Goal: Find specific page/section: Find specific page/section

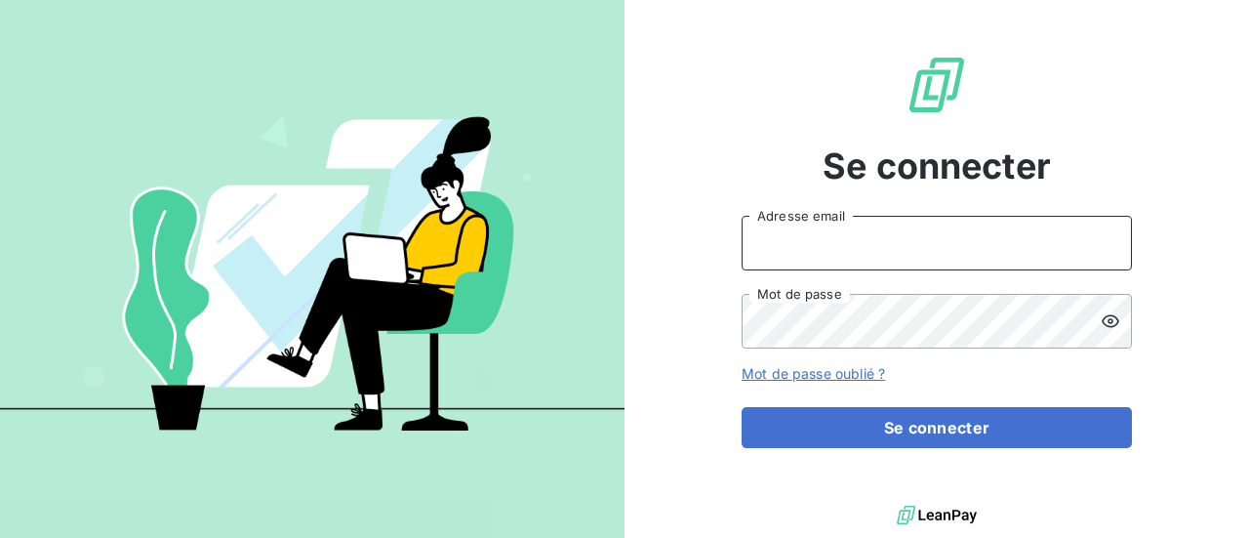
click at [812, 248] on input "Adresse email" at bounding box center [937, 243] width 390 height 55
type input "[PERSON_NAME][EMAIL_ADDRESS][DOMAIN_NAME]"
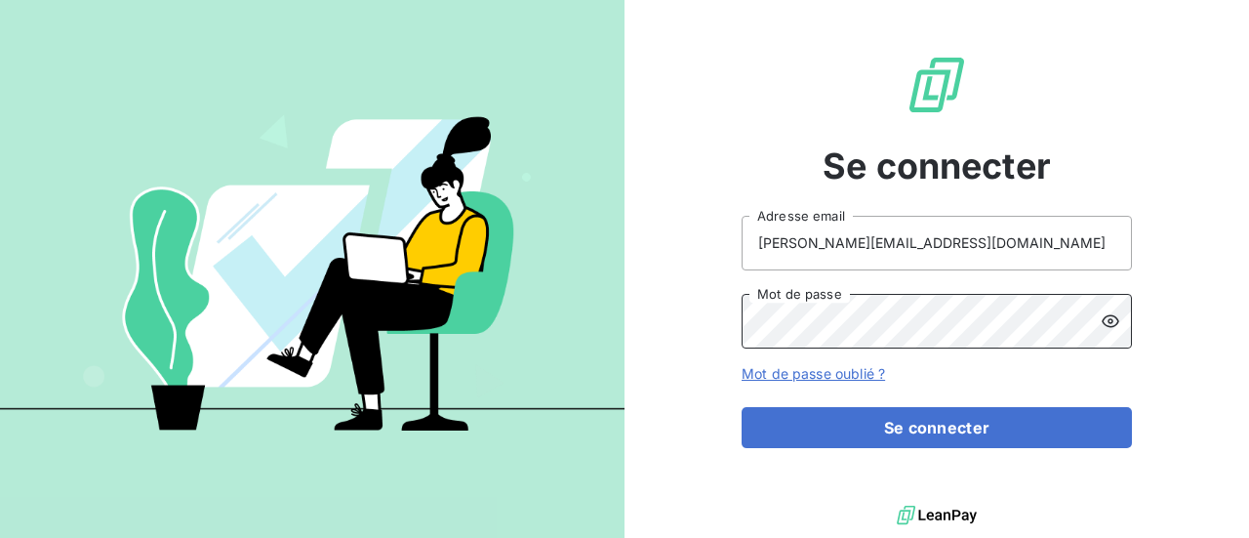
click at [742, 407] on button "Se connecter" at bounding box center [937, 427] width 390 height 41
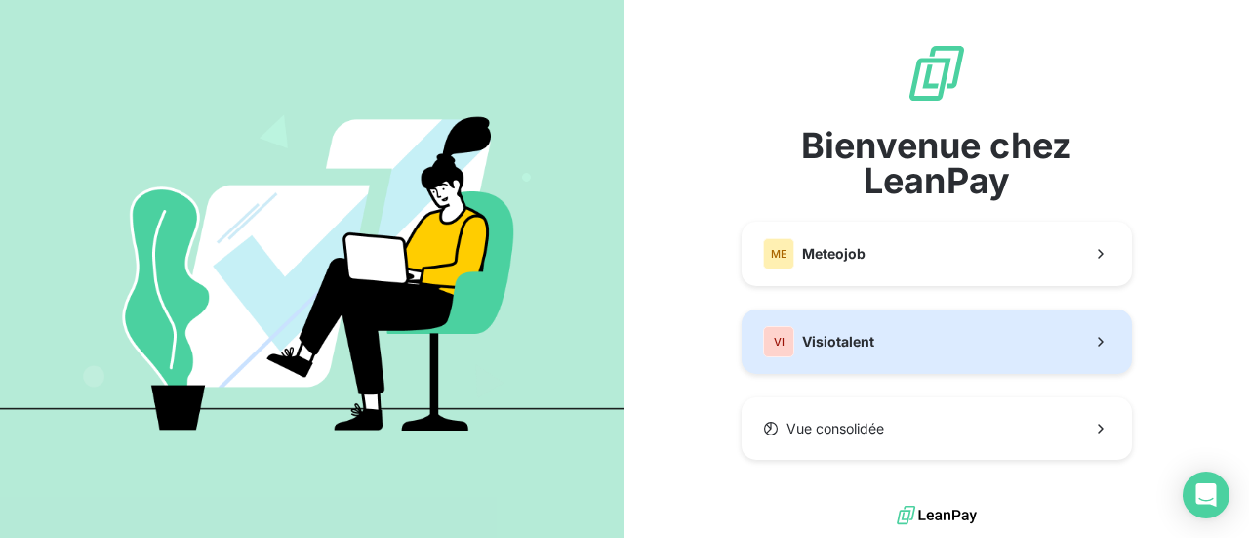
click at [902, 343] on button "VI Visiotalent" at bounding box center [937, 341] width 390 height 64
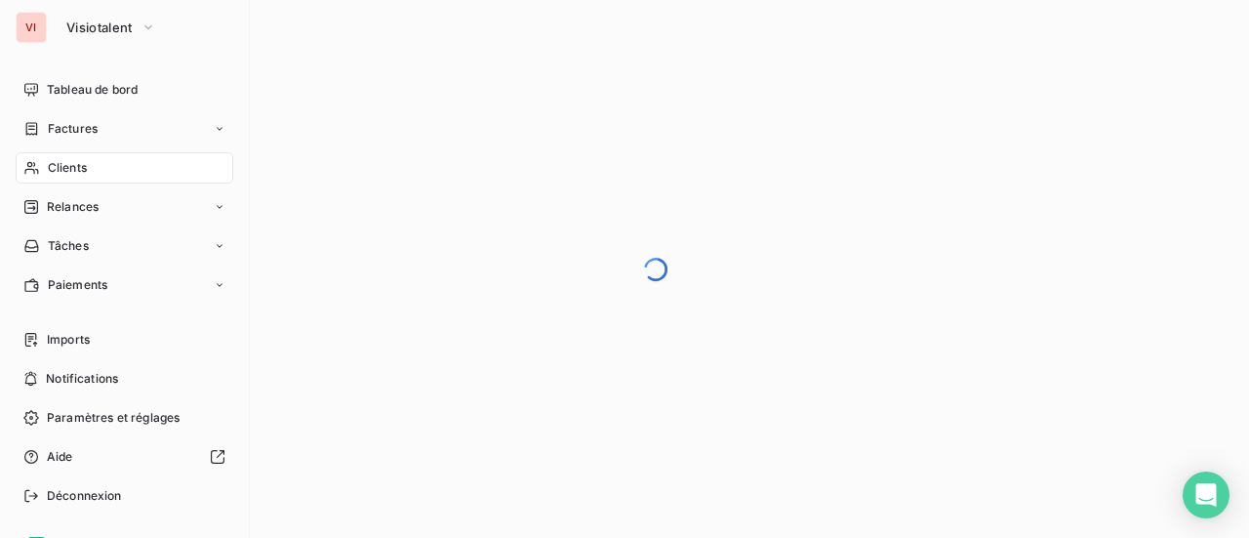
click at [68, 173] on span "Clients" at bounding box center [67, 168] width 39 height 18
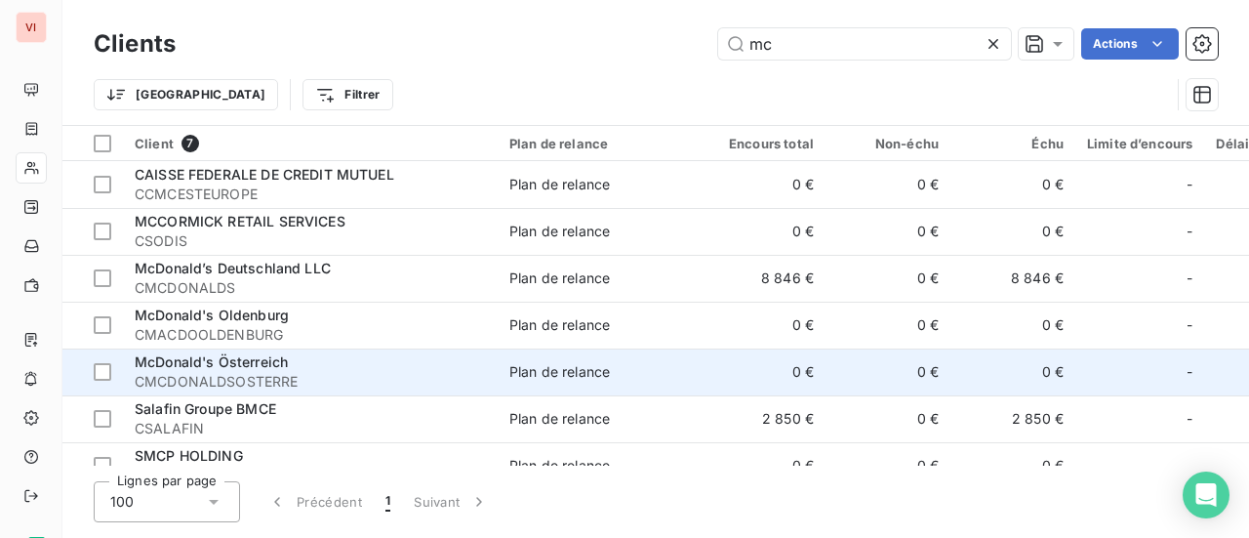
scroll to position [31, 0]
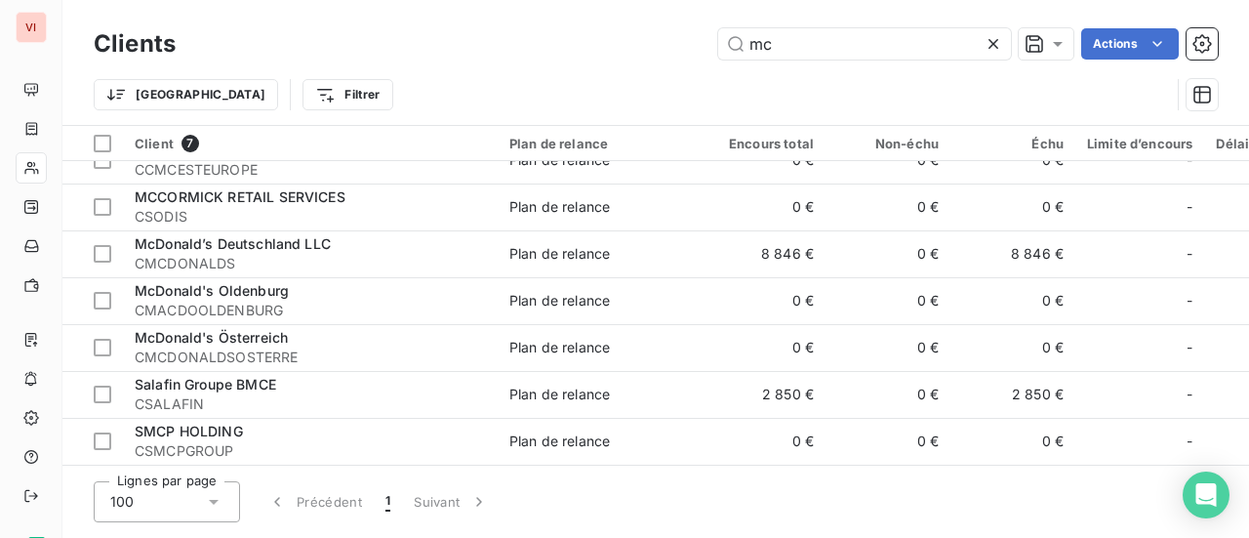
type input "mc"
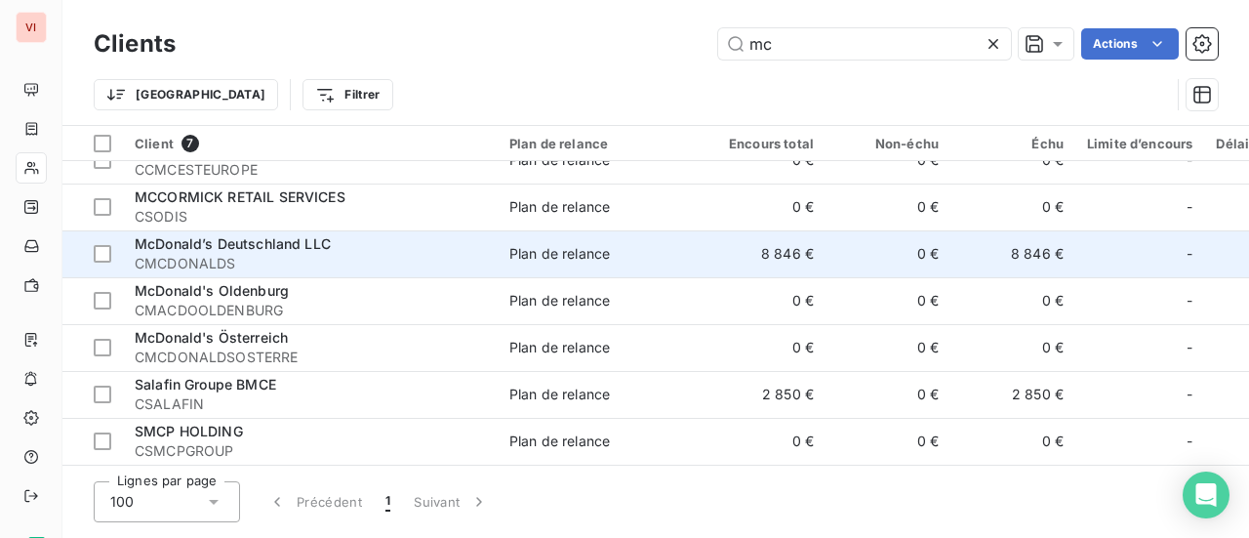
click at [407, 266] on td "McDonald’s Deutschland LLC CMCDONALDS" at bounding box center [310, 253] width 375 height 47
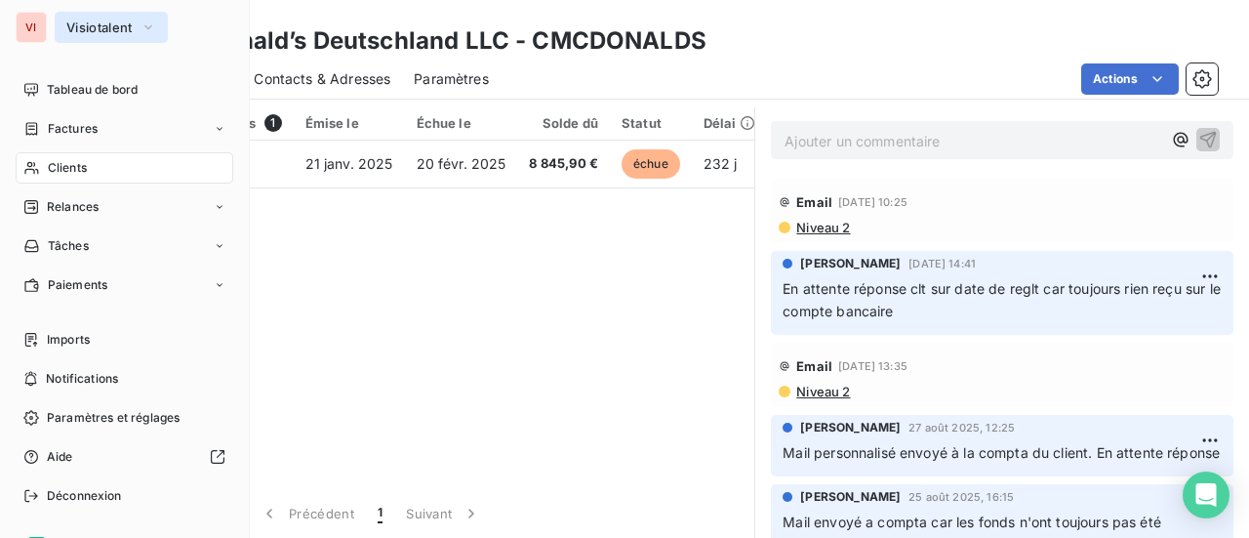
click at [91, 22] on span "Visiotalent" at bounding box center [99, 28] width 66 height 16
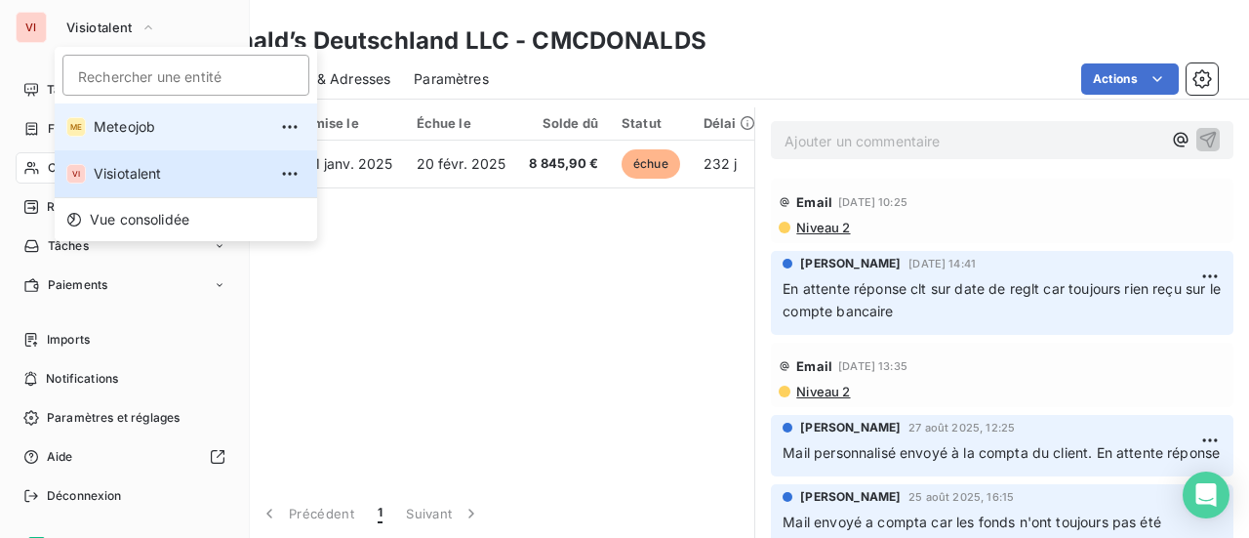
click at [107, 112] on li "ME Meteojob" at bounding box center [186, 126] width 262 height 47
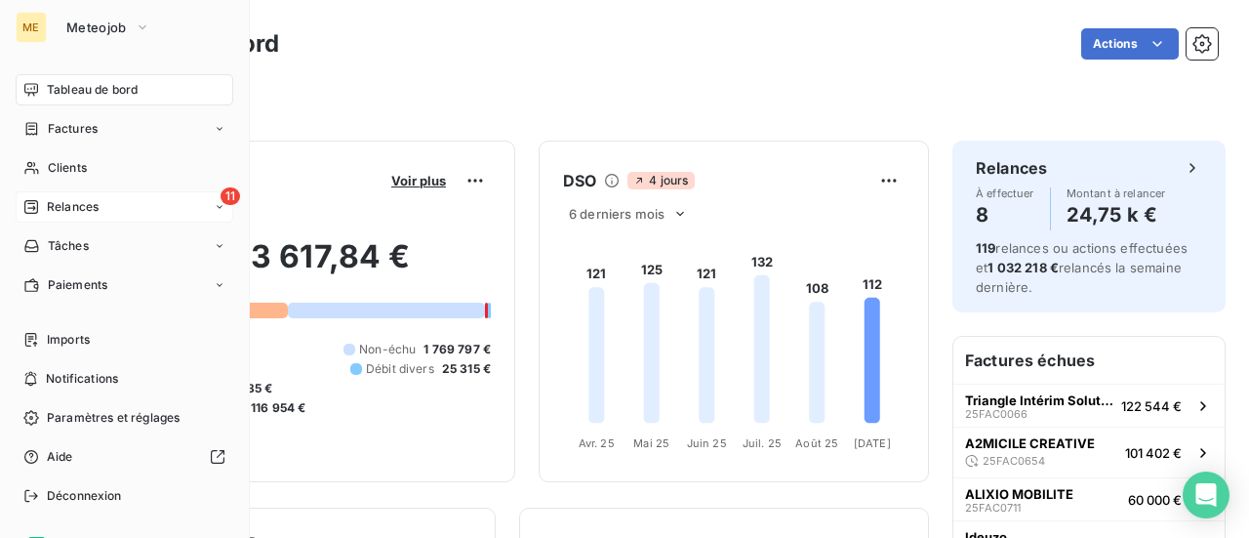
click at [59, 216] on div "11 Relances" at bounding box center [125, 206] width 218 height 31
